Goal: Register for event/course

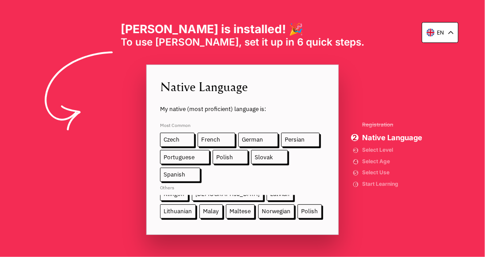
scroll to position [140, 0]
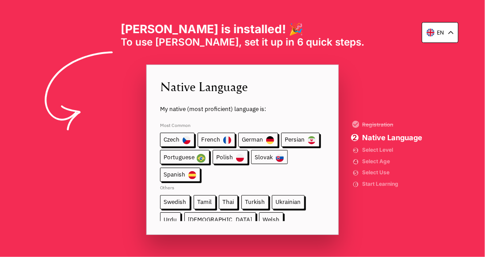
click at [251, 157] on span "Slovak" at bounding box center [269, 157] width 37 height 14
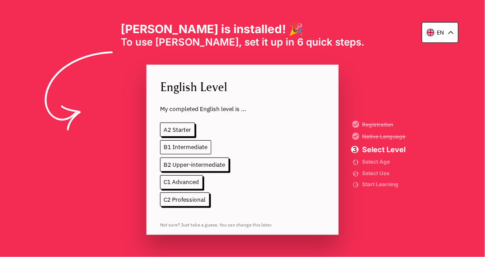
click at [187, 146] on span "B1 Intermediate" at bounding box center [185, 147] width 51 height 14
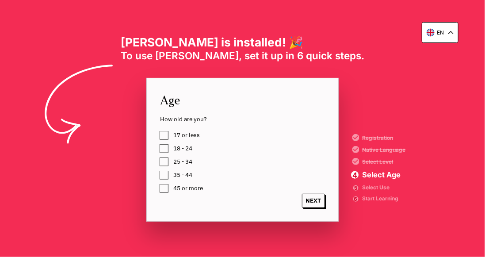
click at [170, 188] on label "45 or more" at bounding box center [186, 188] width 33 height 11
click at [319, 199] on span "NEXT" at bounding box center [313, 201] width 23 height 14
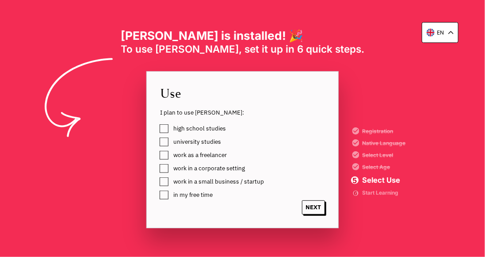
click at [170, 167] on label "work in a corporate setting" at bounding box center [207, 168] width 75 height 11
click at [315, 209] on span "NEXT" at bounding box center [313, 207] width 23 height 14
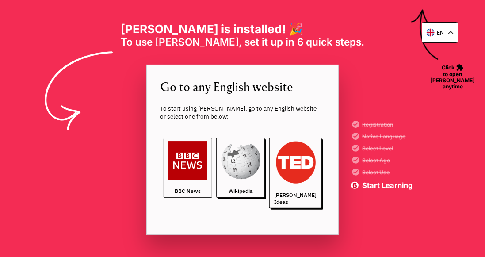
click at [189, 184] on link "BBC News" at bounding box center [188, 168] width 49 height 60
